Goal: Find specific page/section: Find specific page/section

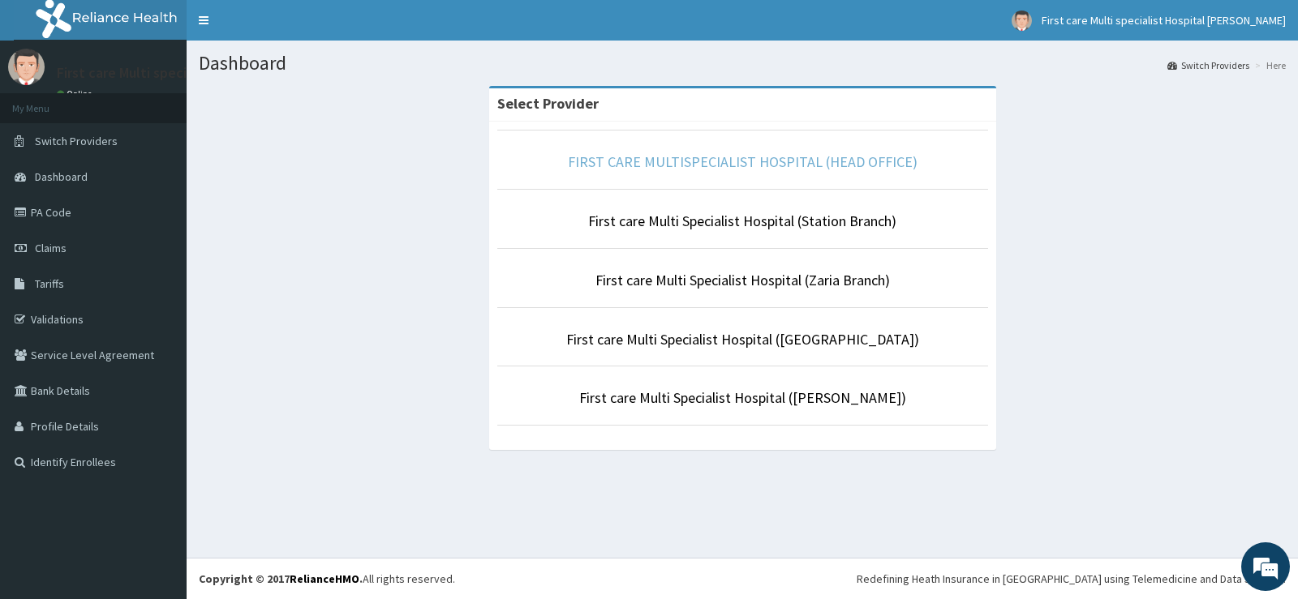
click at [783, 161] on link "FIRST CARE MULTISPECIALIST HOSPITAL (HEAD OFFICE)" at bounding box center [743, 161] width 350 height 19
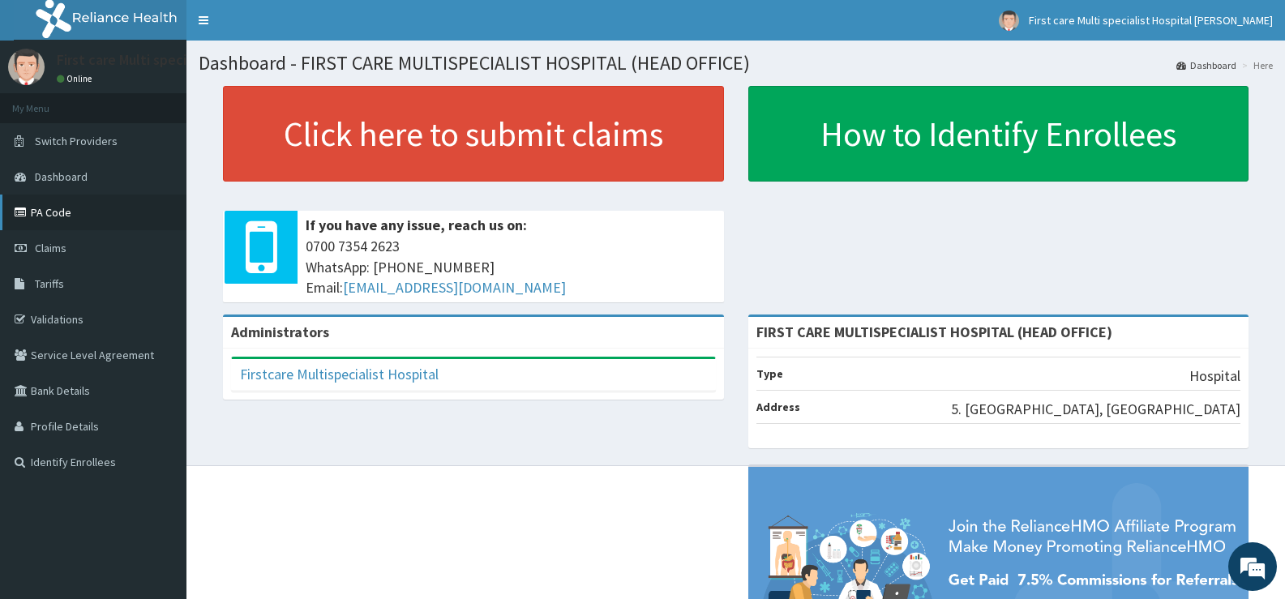
click at [51, 212] on link "PA Code" at bounding box center [93, 213] width 187 height 36
